Goal: Task Accomplishment & Management: Complete application form

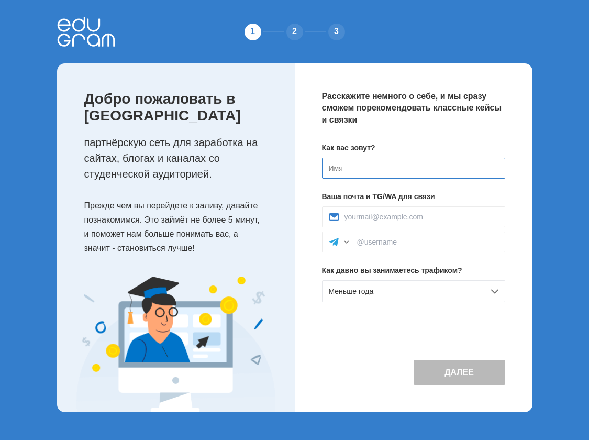
click at [375, 163] on input at bounding box center [413, 168] width 183 height 21
type input "[PERSON_NAME]"
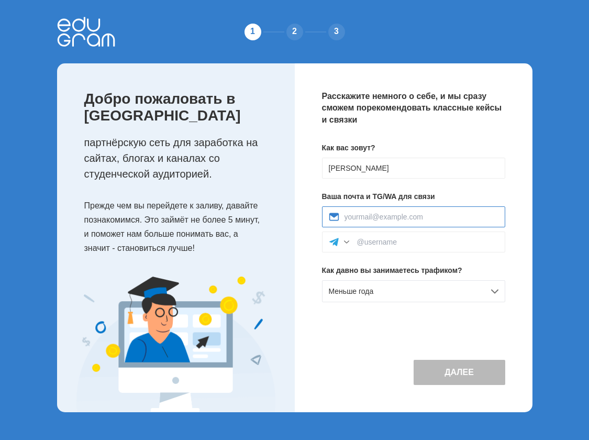
click at [396, 220] on input at bounding box center [422, 217] width 154 height 8
type input "oripov-04@mail.ru"
click at [392, 241] on input at bounding box center [427, 242] width 141 height 8
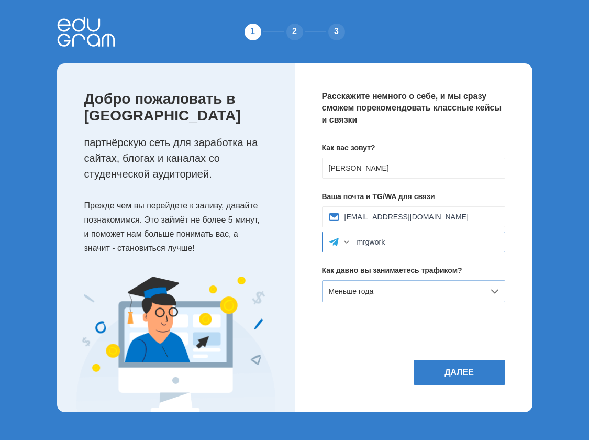
type input "mrgwork"
click at [374, 297] on div "Меньше года" at bounding box center [413, 291] width 183 height 22
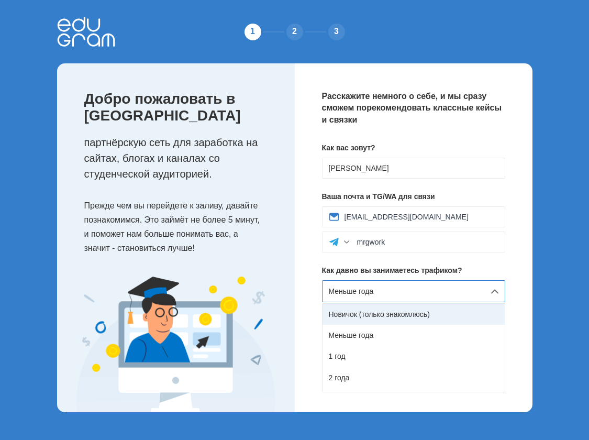
click at [377, 315] on div "Новичок (только знакомлюсь)" at bounding box center [414, 314] width 182 height 21
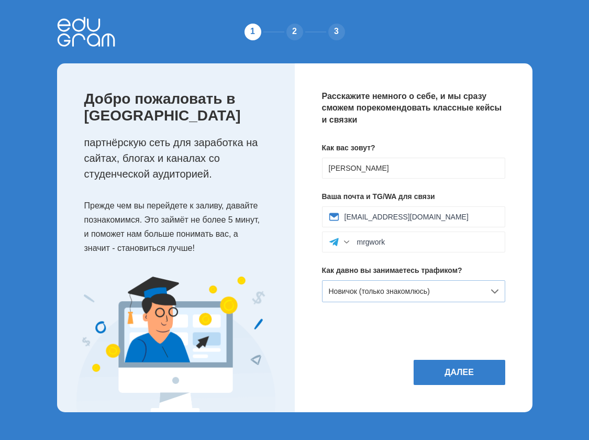
click at [400, 287] on span "Новичок (только знакомлюсь)" at bounding box center [379, 291] width 101 height 8
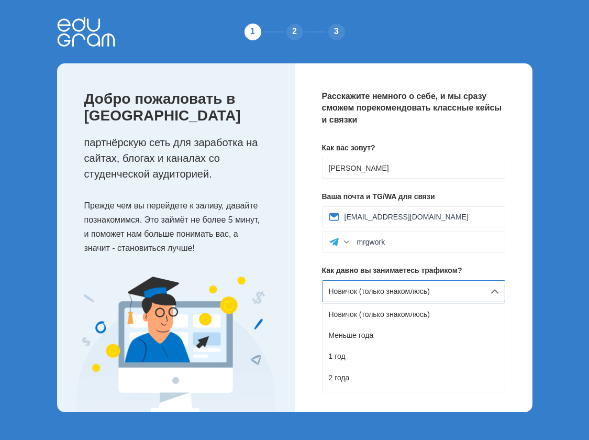
click at [298, 293] on div "Расскажите немного о себе, и мы сразу сможем порекомендовать классные кейсы и с…" at bounding box center [414, 237] width 238 height 349
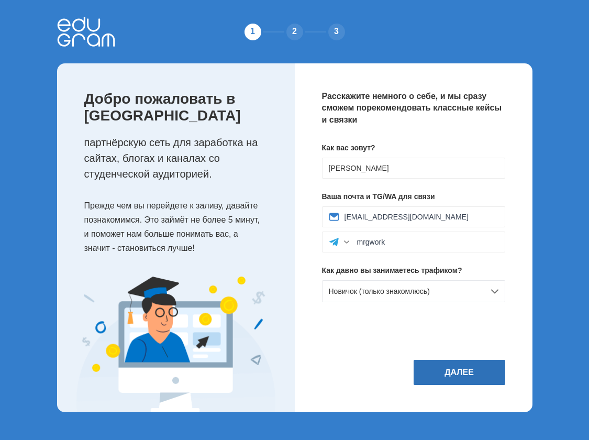
click at [457, 372] on button "Далее" at bounding box center [460, 372] width 92 height 25
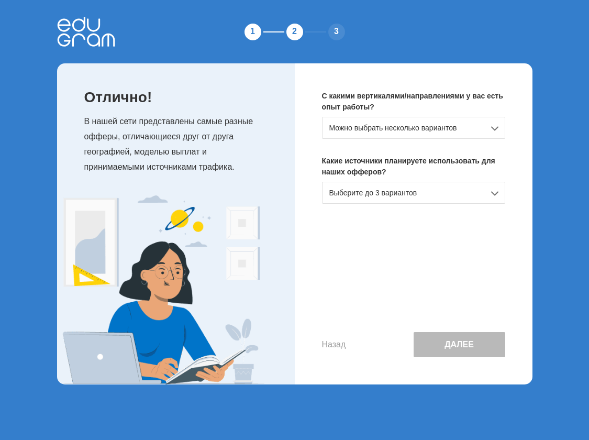
click at [402, 131] on div "Можно выбрать несколько вариантов" at bounding box center [413, 128] width 183 height 22
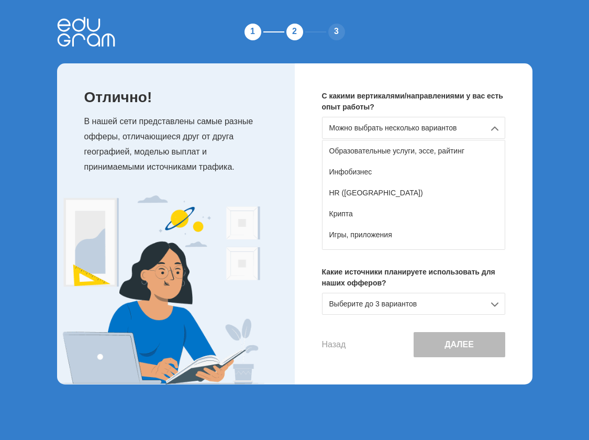
scroll to position [157, 0]
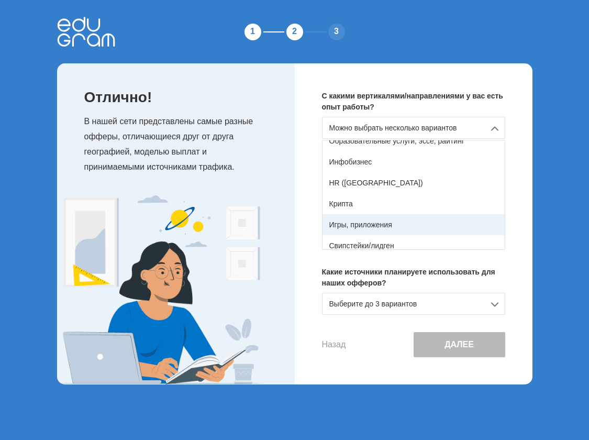
click at [363, 215] on div "Игры, приложения" at bounding box center [414, 224] width 182 height 21
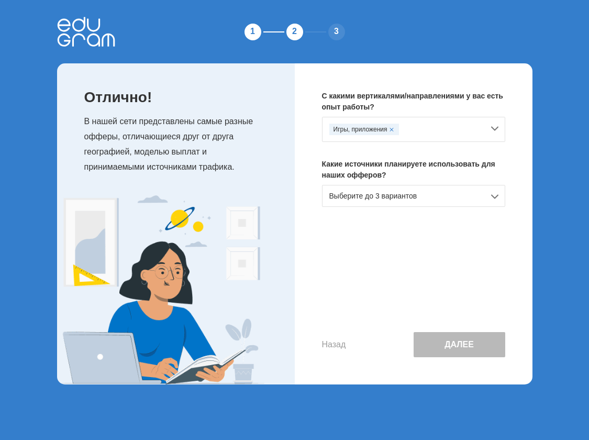
click at [414, 128] on div "Игры, приложения" at bounding box center [406, 130] width 154 height 12
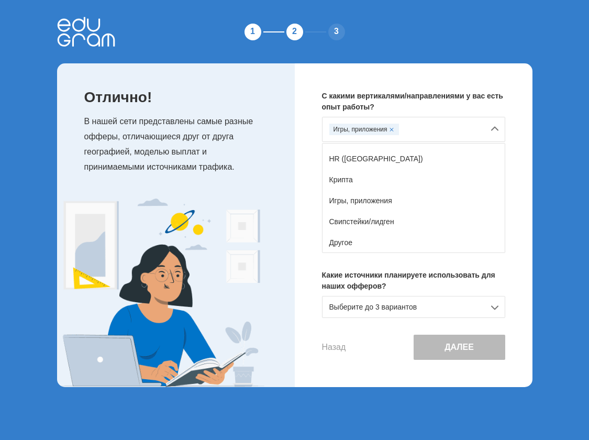
scroll to position [185, 0]
click at [333, 238] on div "Другое" at bounding box center [414, 241] width 182 height 21
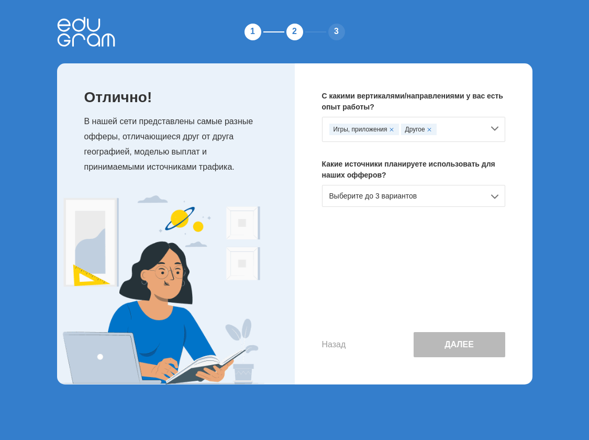
click at [342, 196] on div "Выберите до 3 вариантов" at bounding box center [413, 196] width 183 height 22
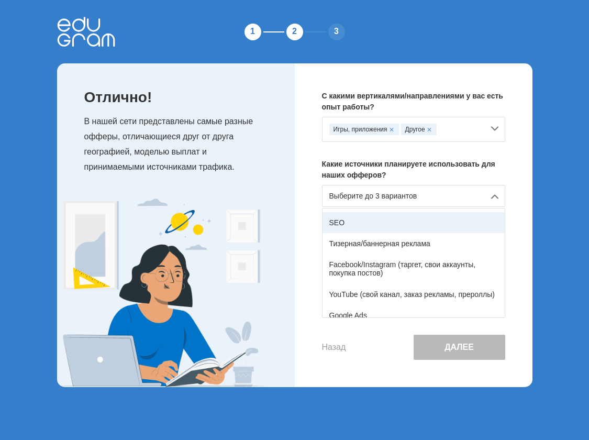
scroll to position [52, 0]
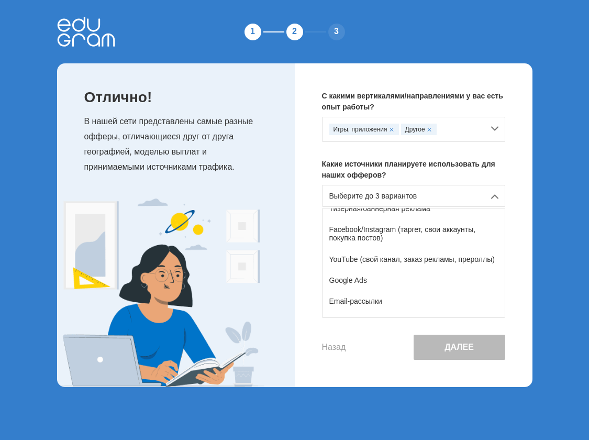
click at [393, 259] on div "YouTube (свой канал, заказ рекламы, прероллы)" at bounding box center [414, 259] width 182 height 21
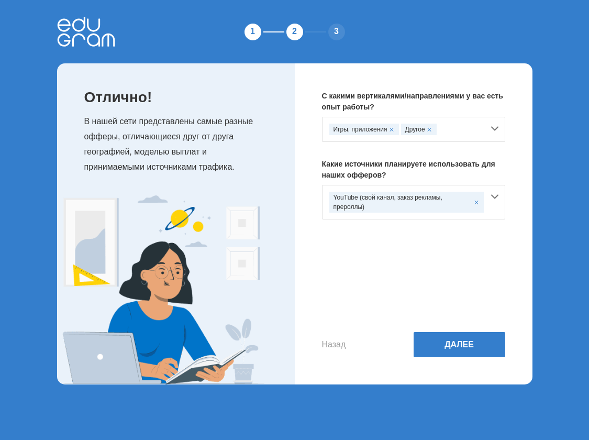
click at [497, 208] on div "YouTube (свой канал, заказ рекламы, прероллы)" at bounding box center [413, 202] width 183 height 35
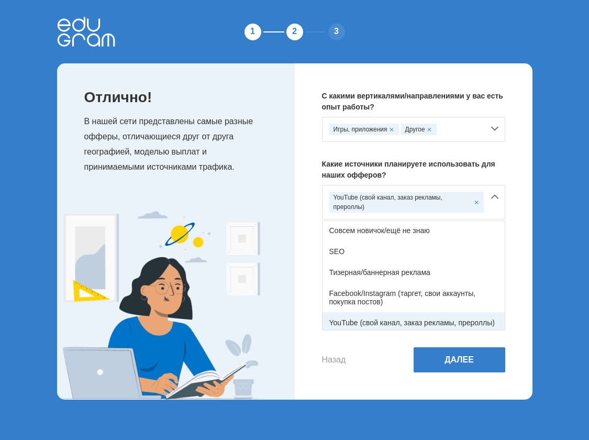
scroll to position [0, 0]
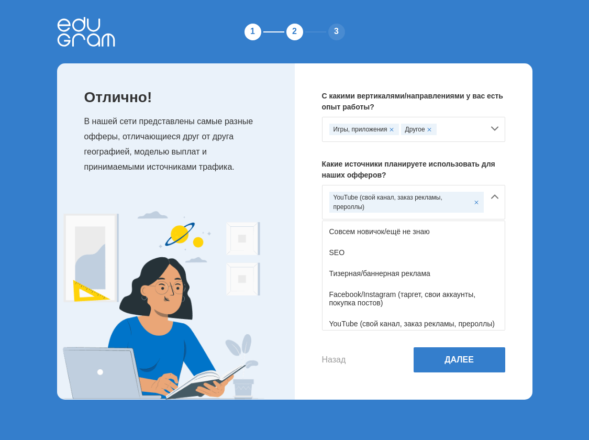
click at [312, 250] on div "С какими вертикалями/направлениями у вас есть опыт работы? Игры, приложения Дру…" at bounding box center [414, 231] width 238 height 336
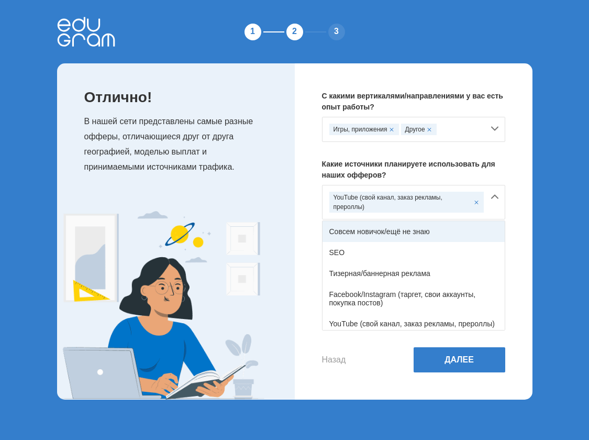
click at [359, 232] on div "Совсем новичок/ещё не знаю" at bounding box center [414, 231] width 182 height 21
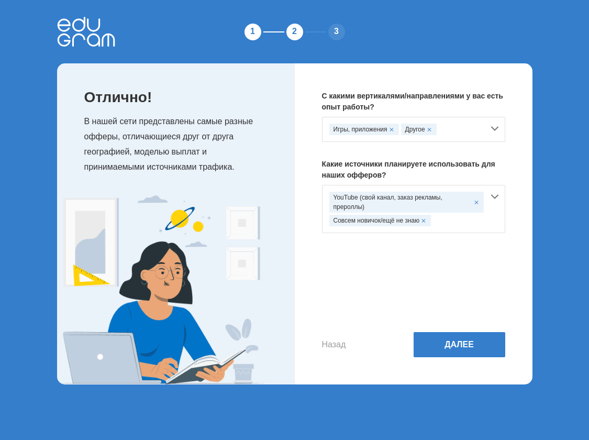
click at [423, 220] on span at bounding box center [423, 220] width 4 height 4
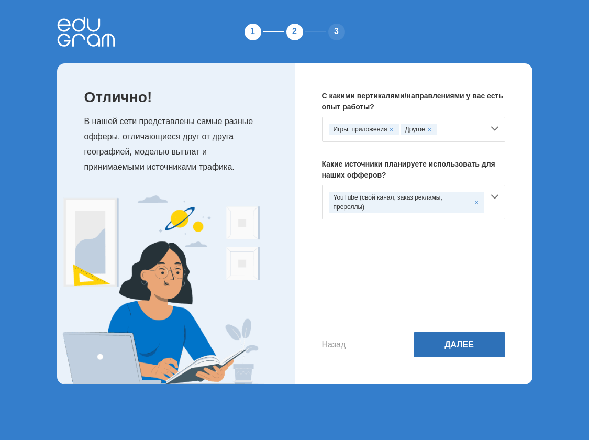
click at [476, 354] on button "Далее" at bounding box center [460, 344] width 92 height 25
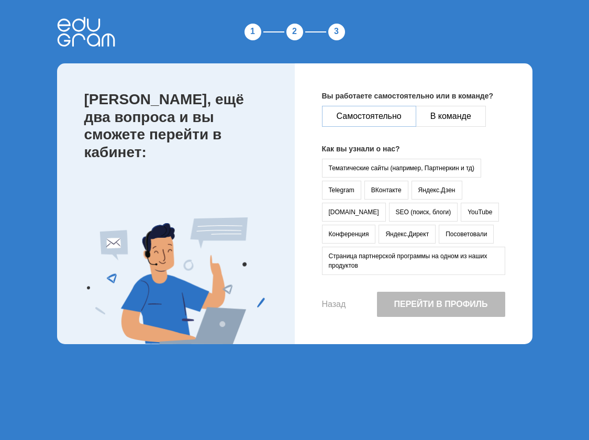
click at [393, 116] on button "Самостоятельно" at bounding box center [369, 116] width 94 height 21
click at [461, 210] on button "YouTube" at bounding box center [480, 212] width 38 height 19
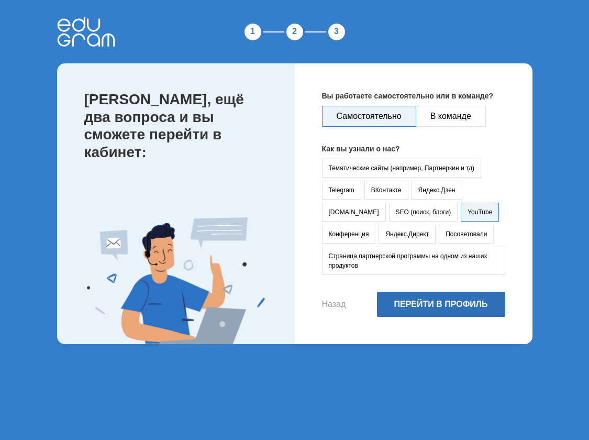
click at [443, 297] on button "Перейти в профиль" at bounding box center [441, 304] width 128 height 25
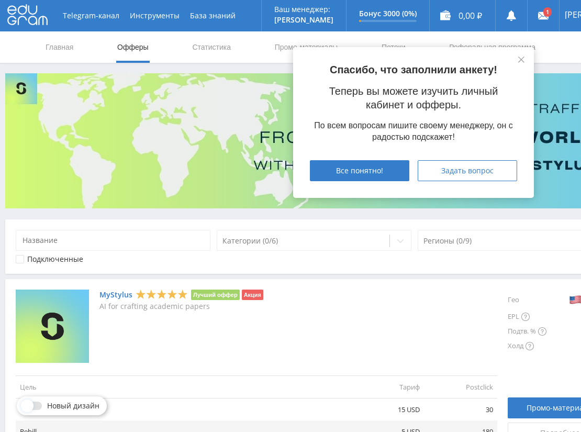
click at [513, 61] on div "Спасибо, что заполнили анкету! Теперь вы можете изучить личный кабинет и офферы…" at bounding box center [413, 122] width 241 height 151
click at [517, 59] on div "Спасибо, что заполнили анкету! Теперь вы можете изучить личный кабинет и офферы…" at bounding box center [413, 122] width 241 height 151
click at [519, 58] on icon at bounding box center [521, 60] width 6 height 6
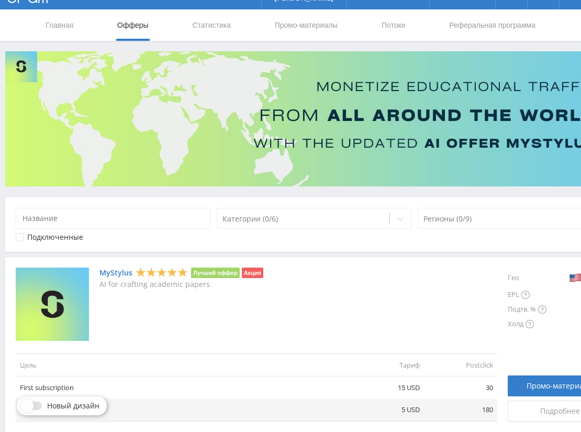
scroll to position [105, 0]
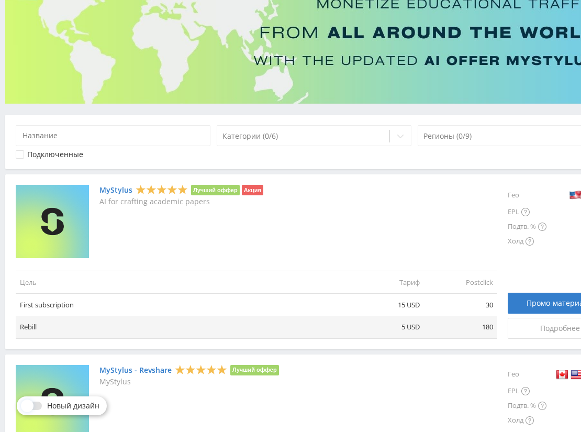
click at [114, 186] on link "MyStylus" at bounding box center [115, 190] width 33 height 8
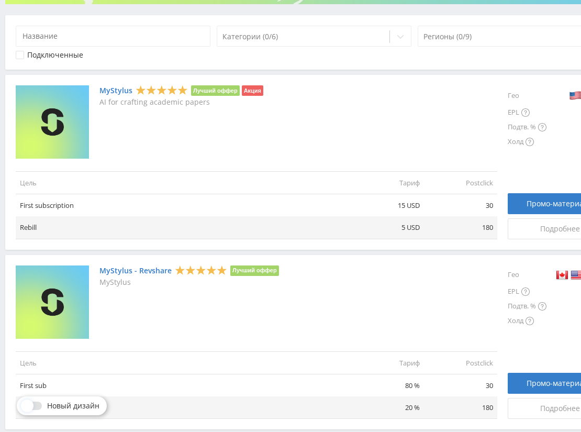
scroll to position [196, 0]
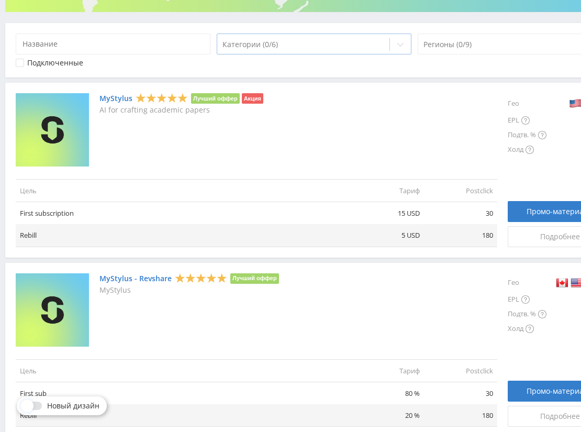
click at [264, 47] on div at bounding box center [304, 44] width 162 height 10
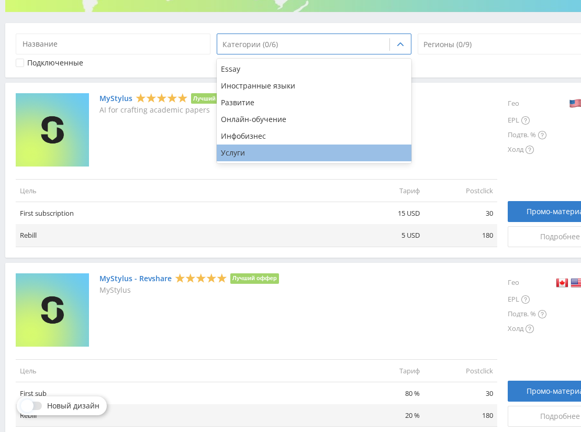
click at [243, 146] on div "Услуги" at bounding box center [314, 153] width 195 height 17
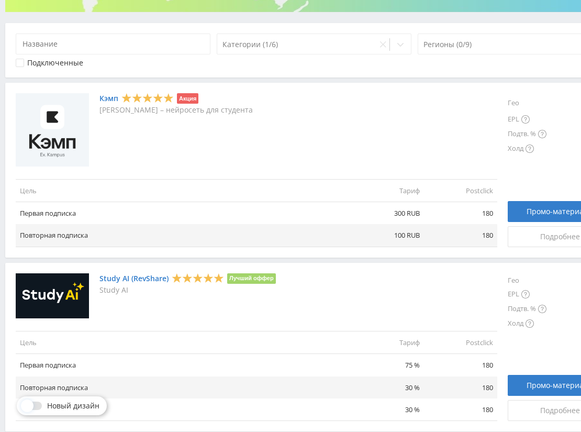
click at [184, 150] on div "Кэмп Акция Кэмп – нейросеть для студента" at bounding box center [175, 129] width 153 height 73
click at [264, 49] on div at bounding box center [297, 44] width 149 height 10
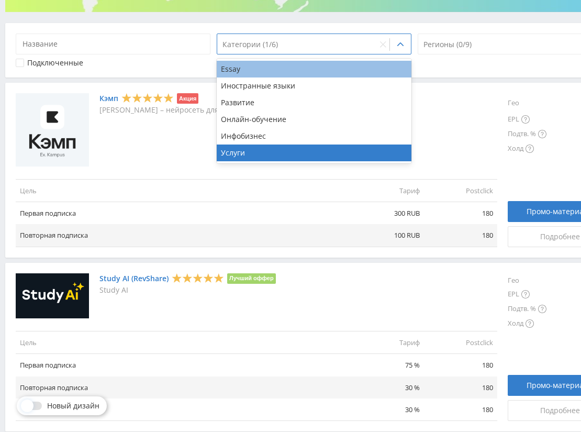
click at [255, 62] on div "Essay" at bounding box center [314, 69] width 195 height 17
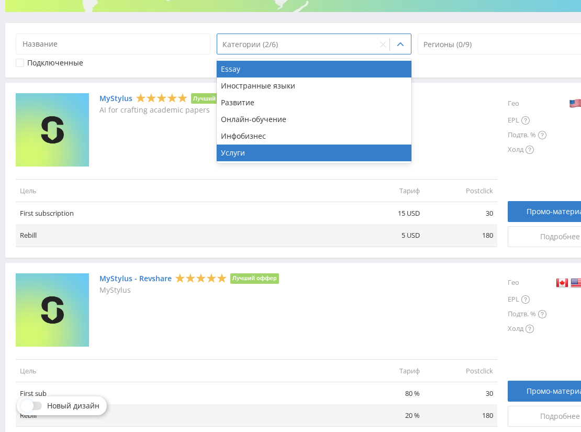
click at [147, 141] on div "MyStylus Лучший оффер Акция AI for crafting academic papers" at bounding box center [181, 129] width 164 height 73
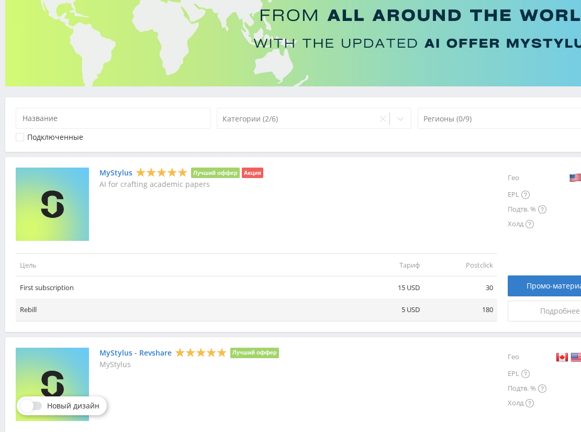
scroll to position [92, 0]
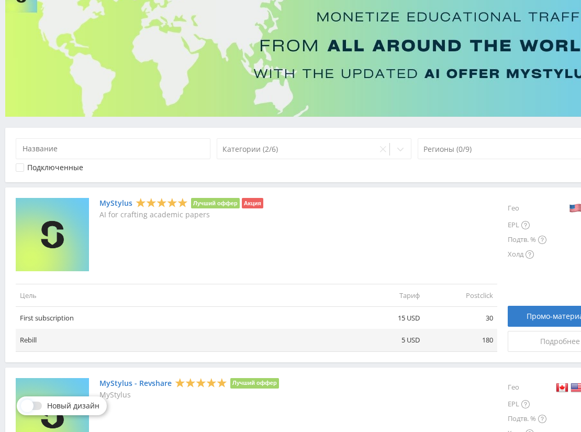
click at [128, 202] on link "MyStylus" at bounding box center [115, 203] width 33 height 8
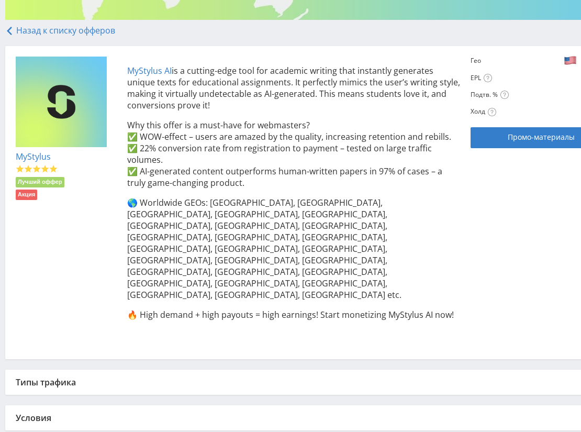
scroll to position [192, 0]
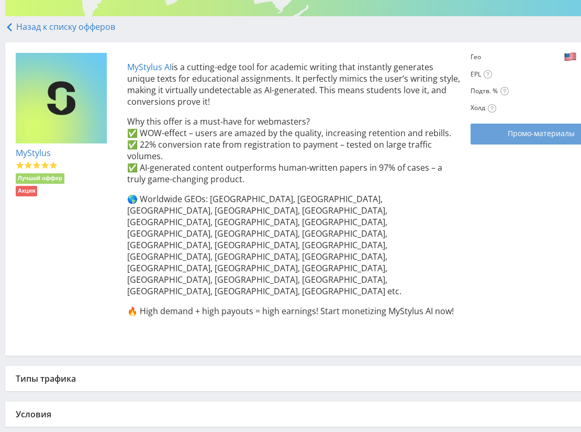
click at [478, 126] on link "Промо-материалы" at bounding box center [541, 134] width 141 height 21
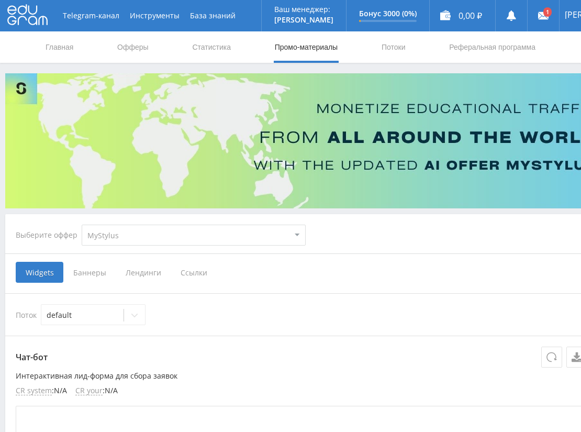
click at [190, 266] on span "Ссылки" at bounding box center [194, 272] width 47 height 21
click at [0, 0] on input "Ссылки" at bounding box center [0, 0] width 0 height 0
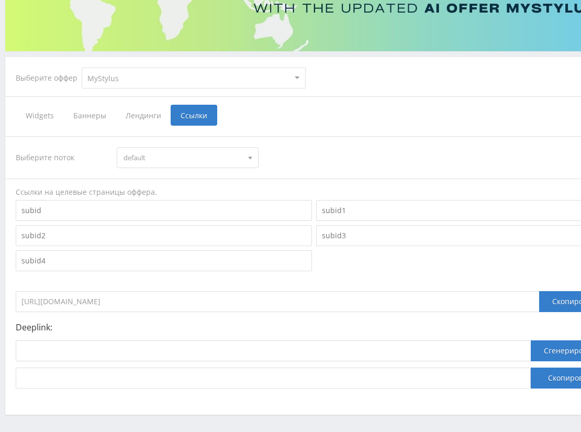
scroll to position [197, 0]
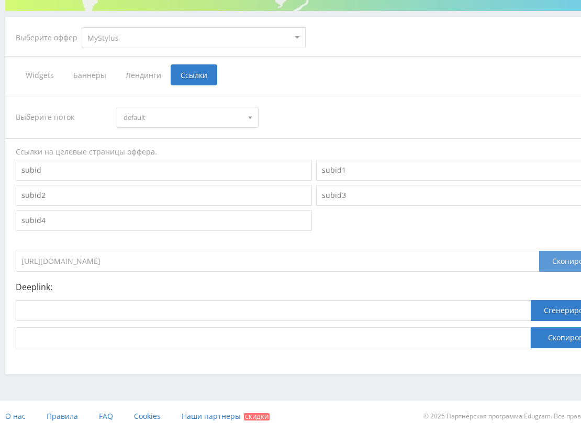
click at [550, 262] on div "Скопировать" at bounding box center [575, 261] width 73 height 21
click at [562, 256] on div "Скопировать" at bounding box center [575, 261] width 73 height 21
